Goal: Check status: Check status

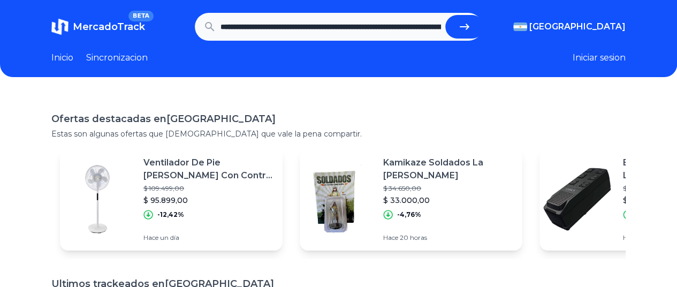
click at [465, 27] on icon "submit" at bounding box center [465, 27] width 10 height 6
type input "**********"
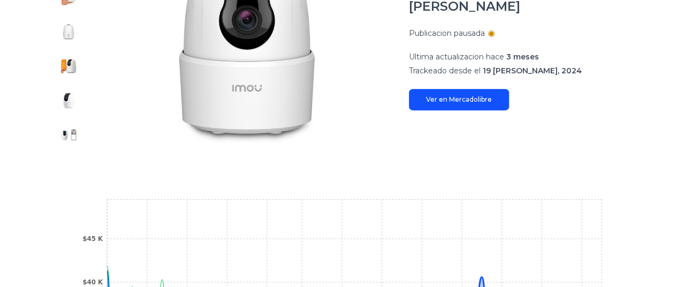
scroll to position [321, 0]
